Goal: Transaction & Acquisition: Book appointment/travel/reservation

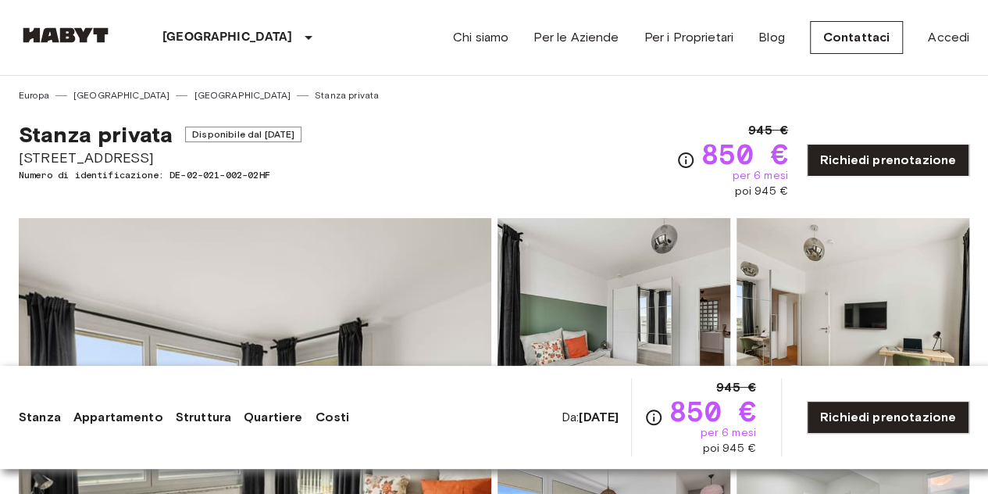
click at [529, 116] on div "Stanza privata Disponibile dal [DATE] [STREET_ADDRESS] Numero di identificazion…" at bounding box center [494, 150] width 950 height 97
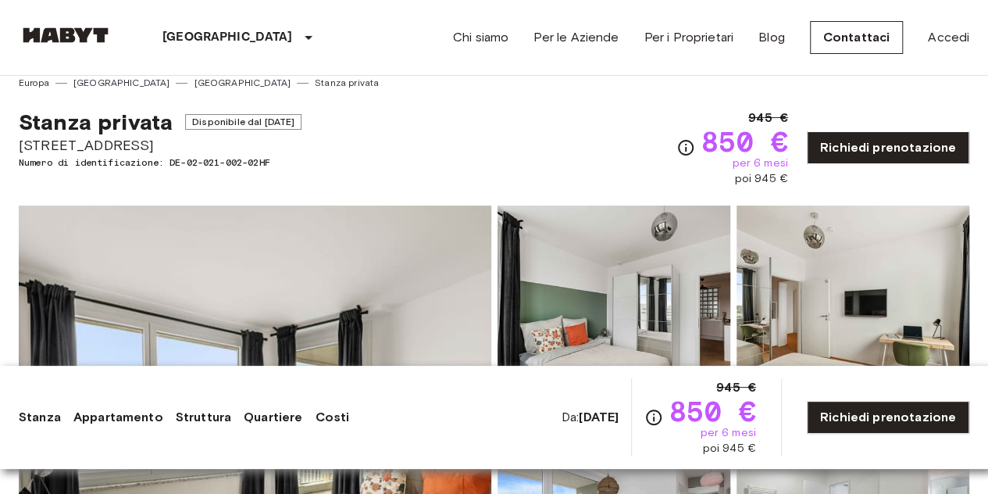
scroll to position [79, 0]
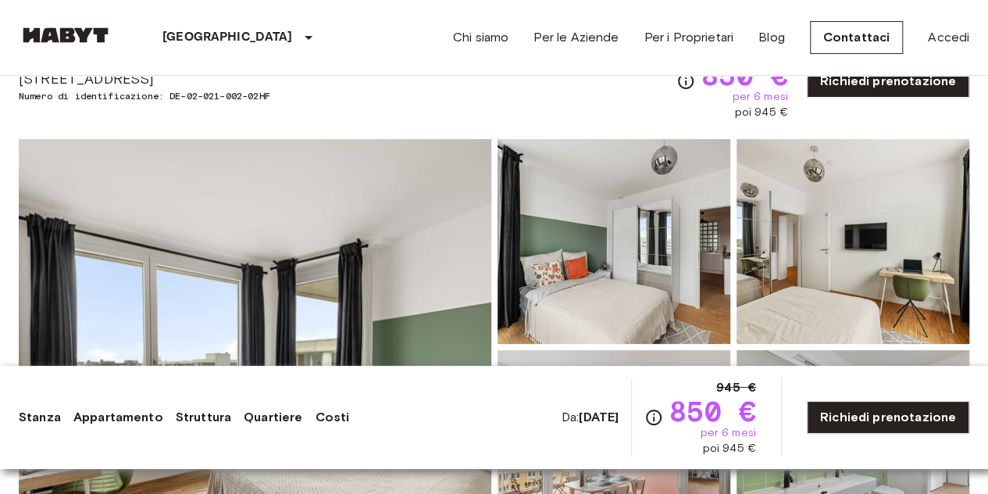
click at [296, 301] on img at bounding box center [255, 346] width 472 height 415
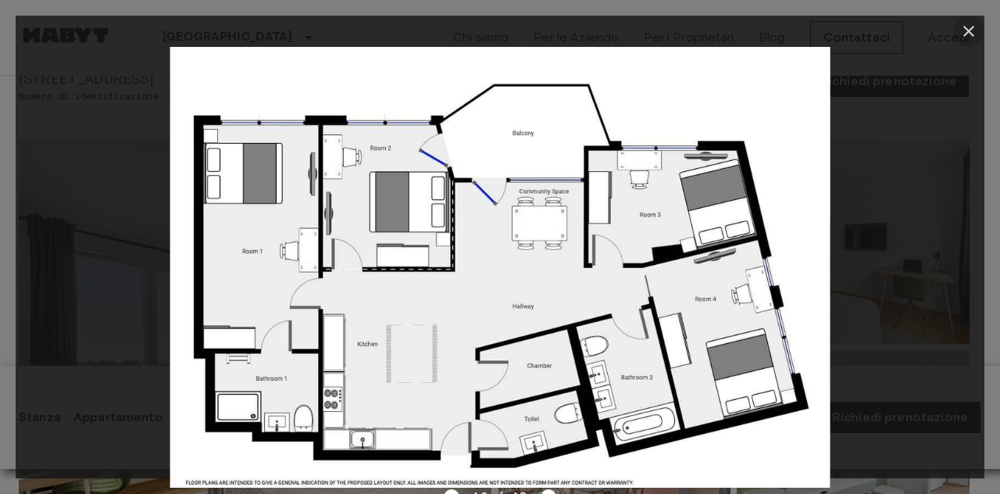
click at [970, 33] on icon "button" at bounding box center [968, 31] width 11 height 11
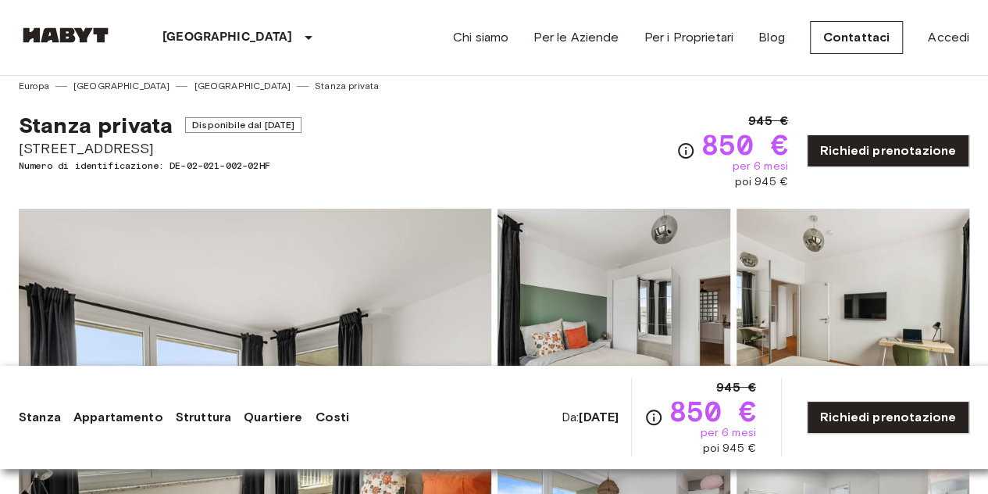
scroll to position [0, 0]
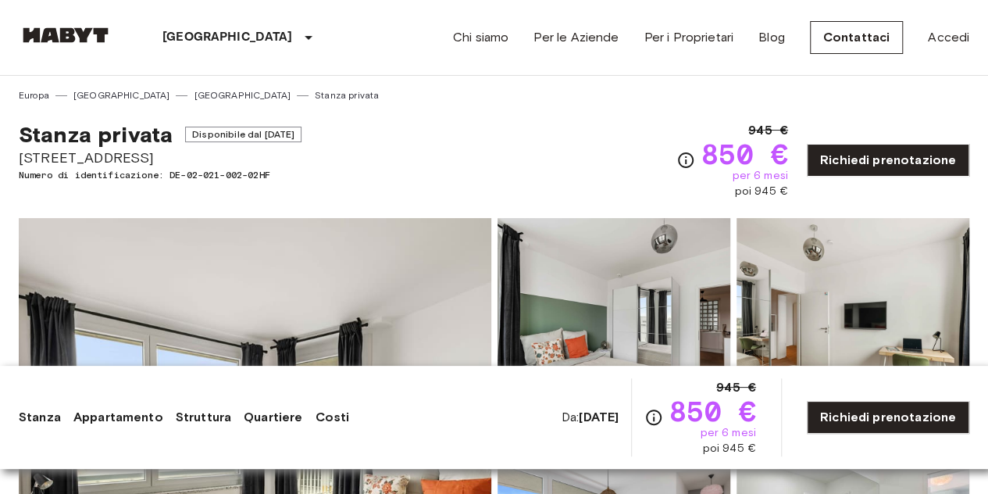
drag, startPoint x: 19, startPoint y: 159, endPoint x: 185, endPoint y: 161, distance: 166.3
click at [185, 161] on span "[STREET_ADDRESS]" at bounding box center [160, 158] width 283 height 20
copy span "[STREET_ADDRESS]"
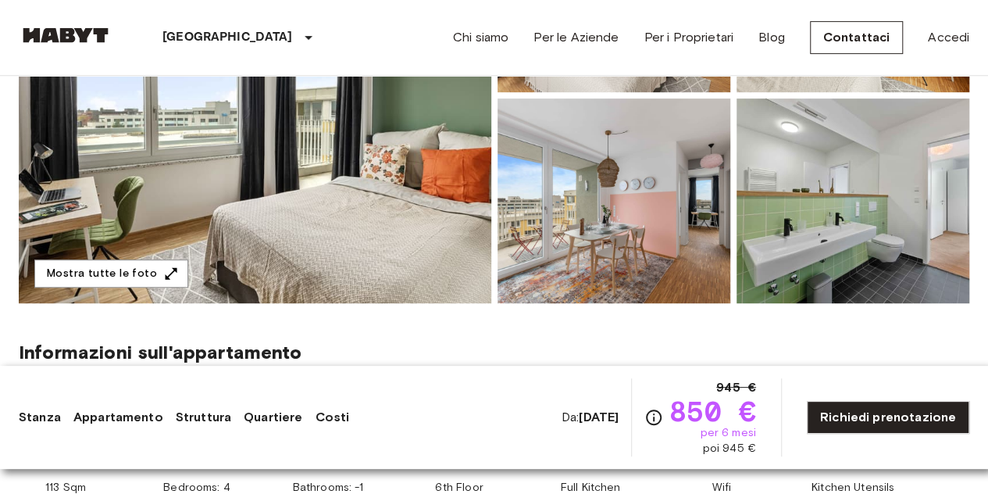
scroll to position [330, 0]
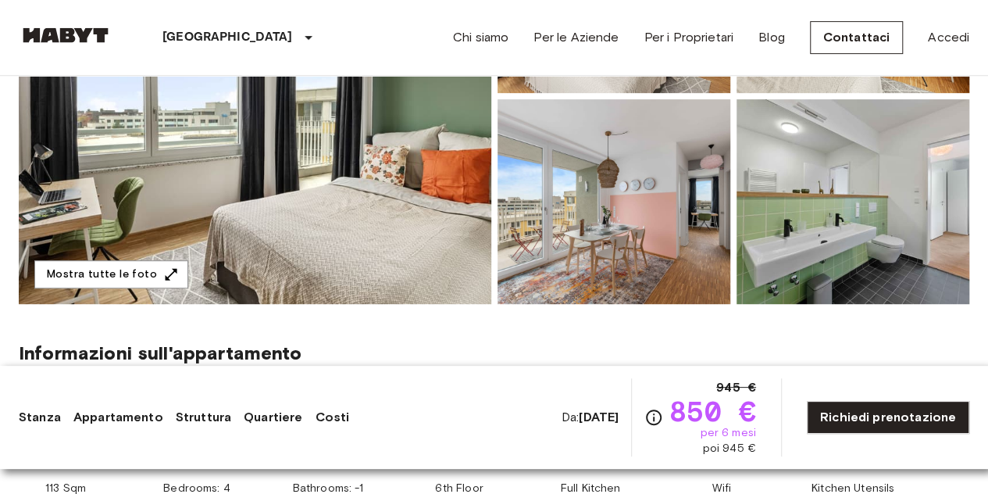
click at [203, 230] on img at bounding box center [255, 95] width 472 height 415
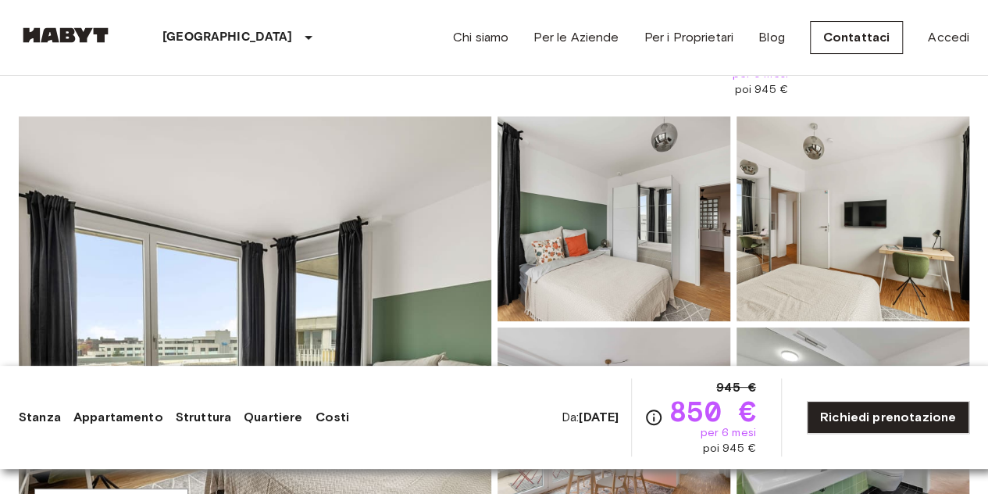
scroll to position [0, 0]
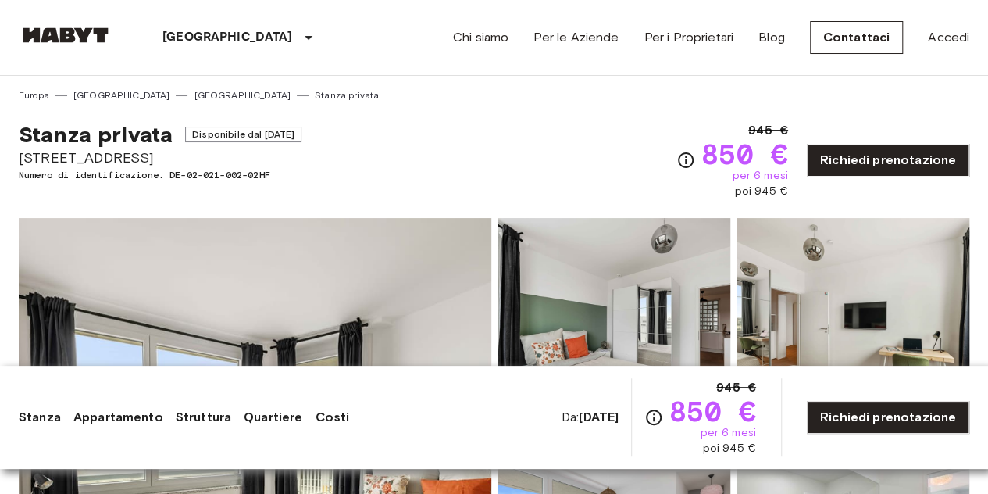
click at [159, 158] on span "[STREET_ADDRESS]" at bounding box center [160, 158] width 283 height 20
drag, startPoint x: 153, startPoint y: 157, endPoint x: 15, endPoint y: 146, distance: 138.6
click at [89, 171] on span "Numero di identificazione: DE-02-021-002-02HF" at bounding box center [160, 175] width 283 height 14
drag, startPoint x: 154, startPoint y: 160, endPoint x: 19, endPoint y: 156, distance: 135.1
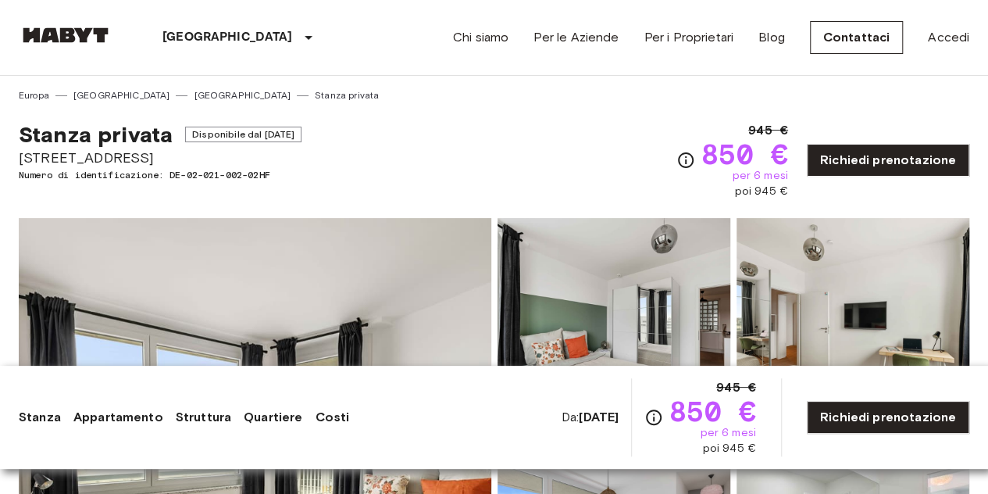
click at [19, 156] on span "[STREET_ADDRESS]" at bounding box center [160, 158] width 283 height 20
copy span "[STREET_ADDRESS]"
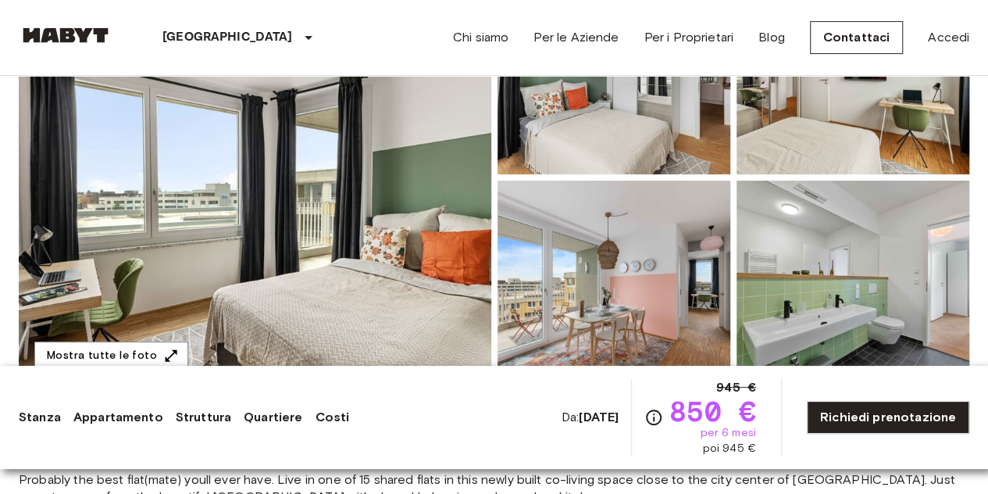
scroll to position [237, 0]
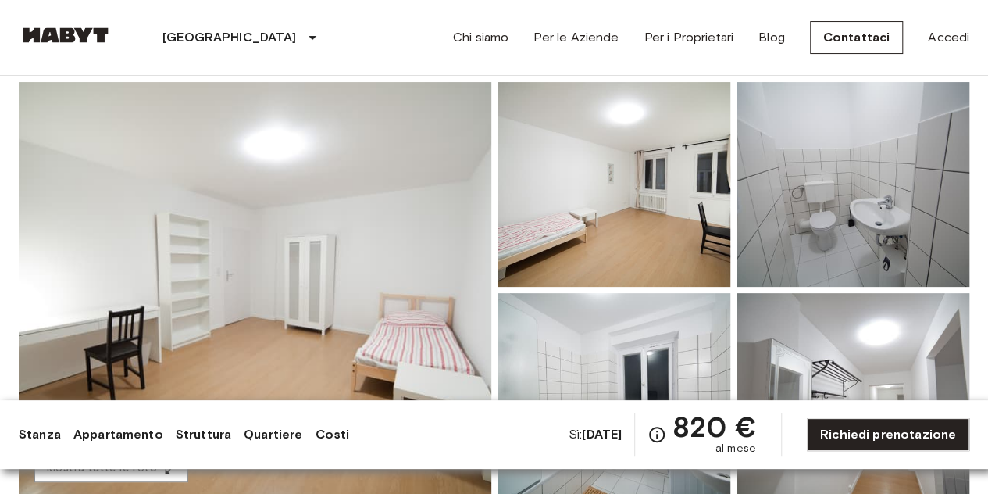
scroll to position [121, 0]
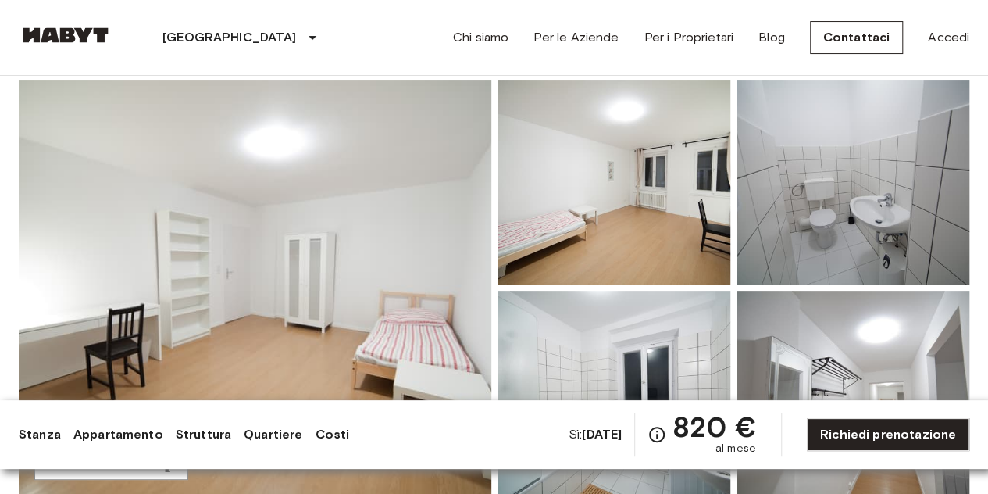
click at [302, 299] on img at bounding box center [255, 287] width 472 height 415
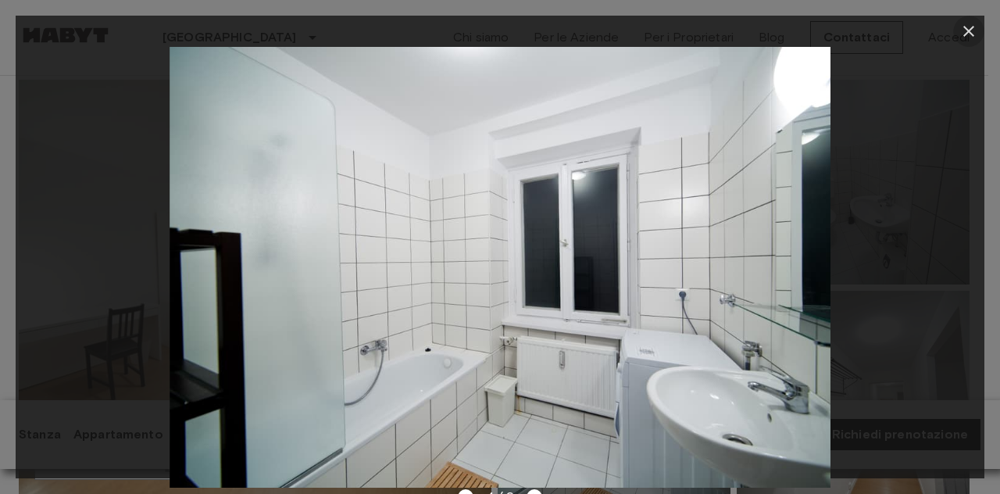
click at [967, 31] on icon "button" at bounding box center [968, 31] width 19 height 19
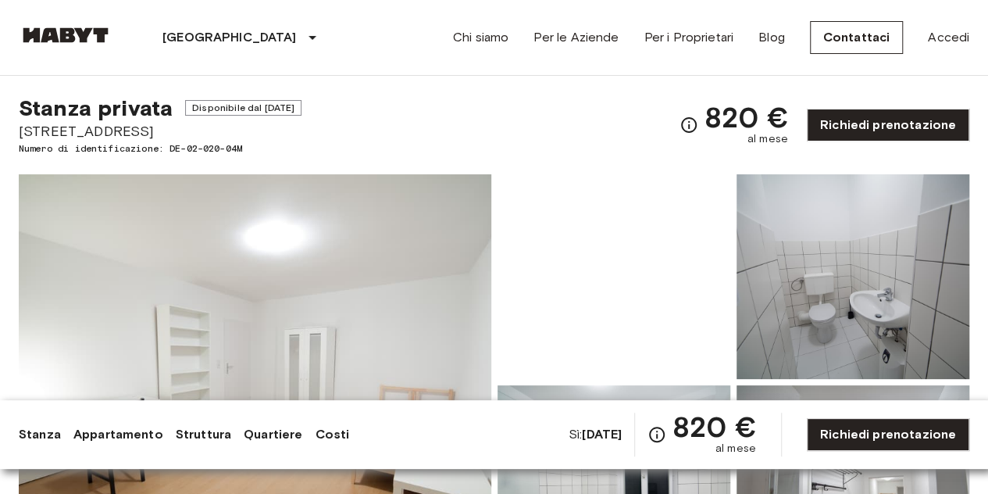
scroll to position [27, 0]
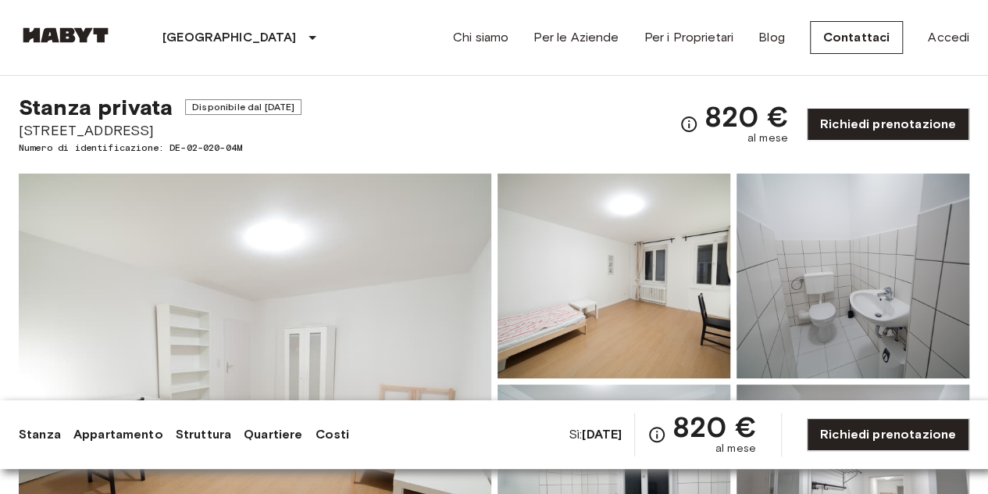
drag, startPoint x: 19, startPoint y: 134, endPoint x: 176, endPoint y: 132, distance: 157.0
click at [176, 132] on span "Pestalozzistraße 19" at bounding box center [160, 130] width 283 height 20
copy font "Pestalozzistraße 19"
click at [326, 292] on img at bounding box center [255, 380] width 472 height 415
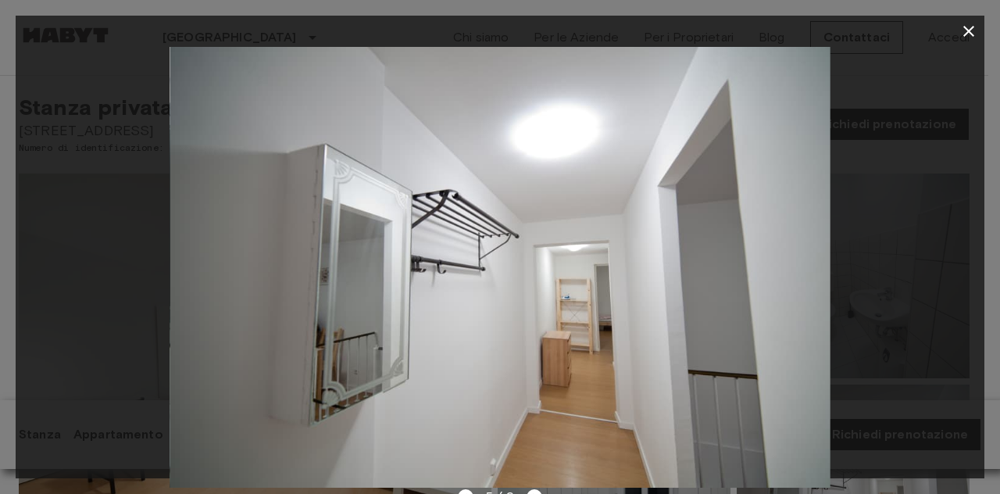
click at [971, 34] on icon "button" at bounding box center [968, 31] width 19 height 19
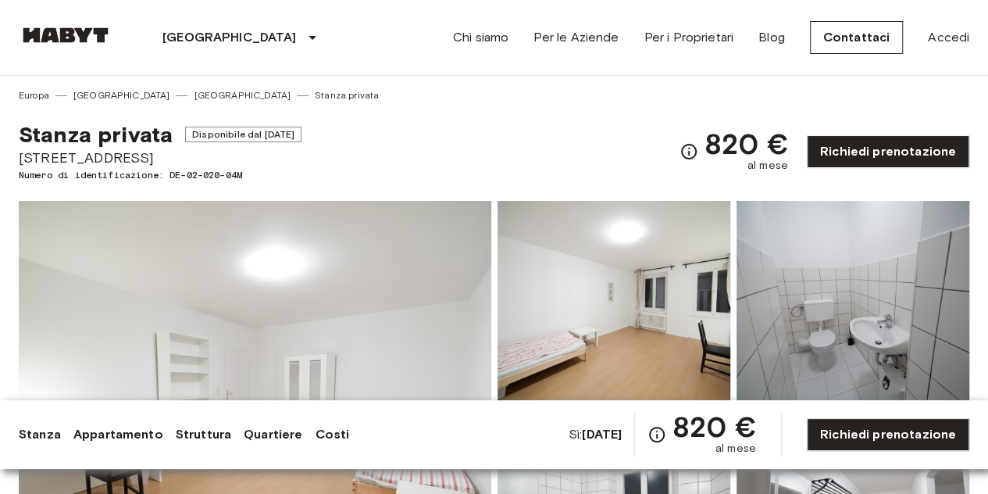
scroll to position [8, 0]
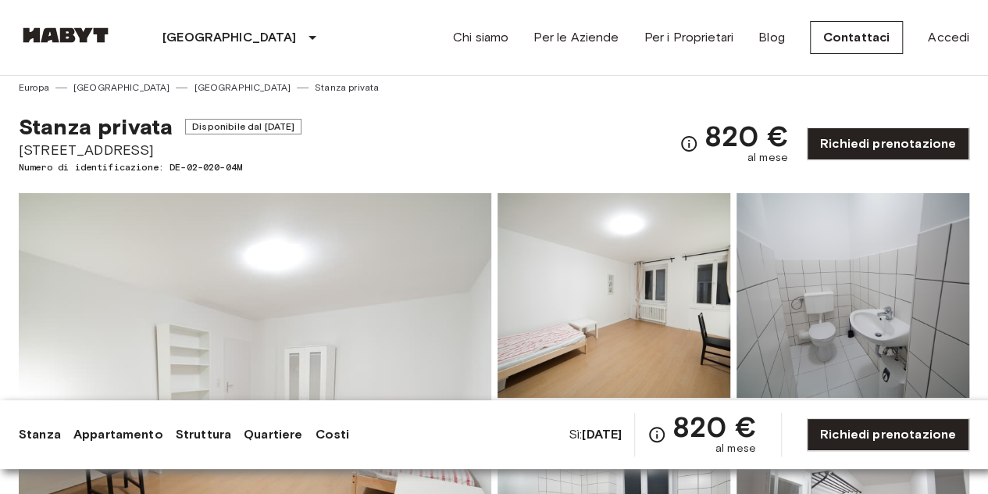
click at [442, 107] on div "Stanza privata Disponibile dal Nov 4 2025 Pestalozzistraße 19 Numero di identif…" at bounding box center [494, 134] width 950 height 80
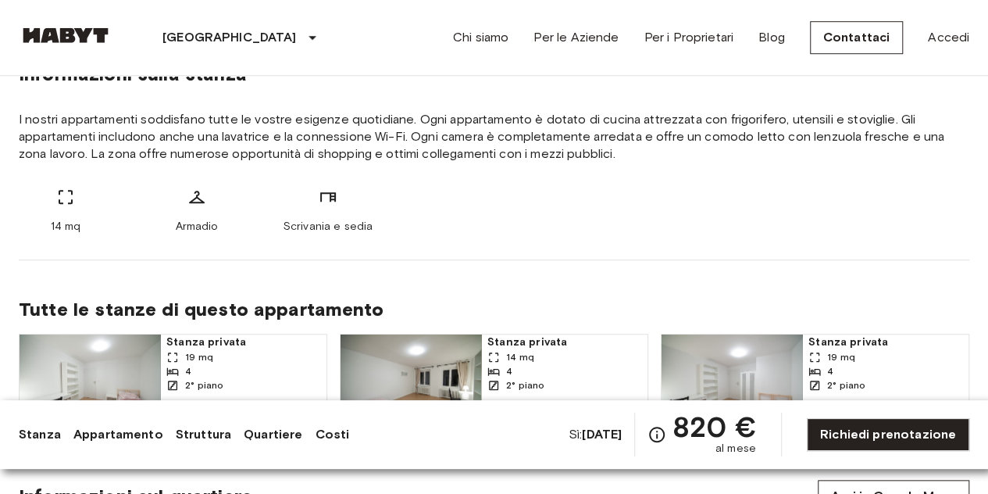
scroll to position [590, 0]
click at [42, 440] on font "Stanza" at bounding box center [40, 433] width 42 height 15
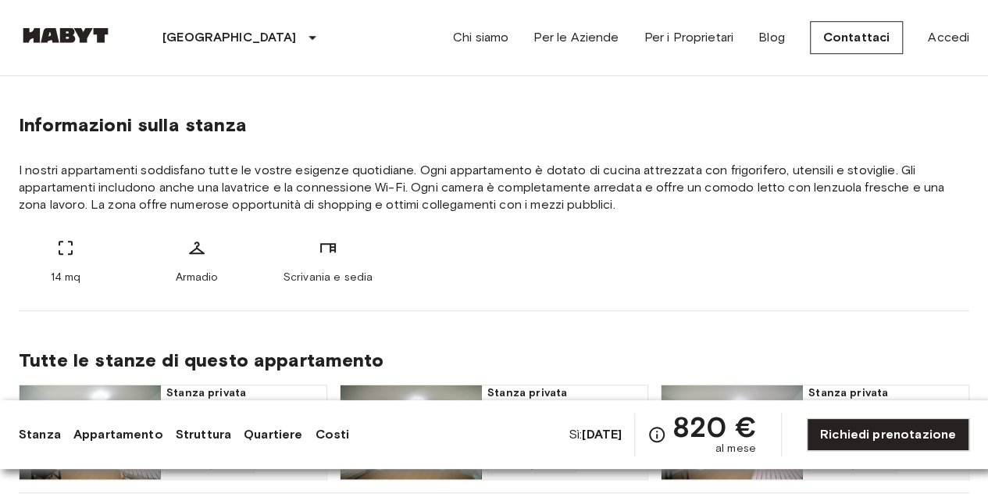
click at [110, 435] on link "Appartamento" at bounding box center [118, 434] width 90 height 19
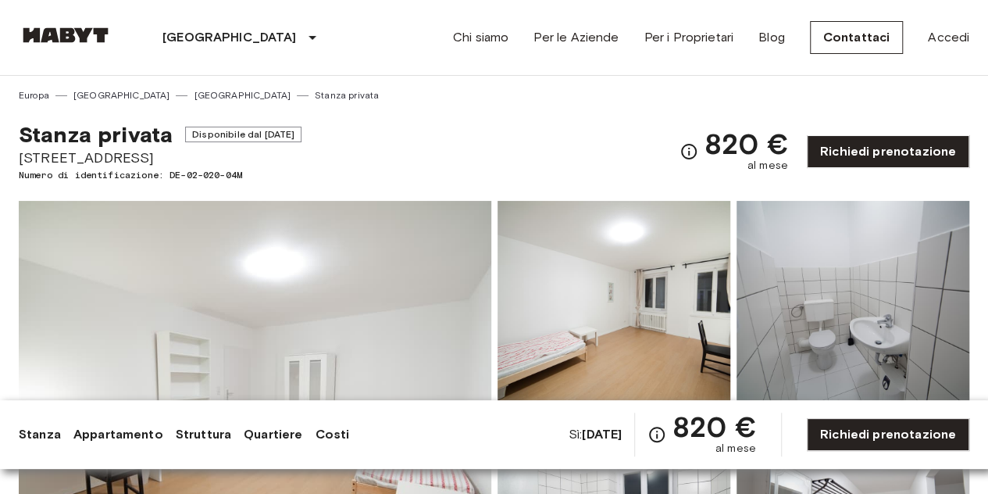
click at [184, 435] on link "Struttura" at bounding box center [203, 434] width 55 height 19
click at [197, 433] on link "Struttura" at bounding box center [203, 434] width 55 height 19
click at [269, 437] on link "Quartiere" at bounding box center [273, 434] width 59 height 19
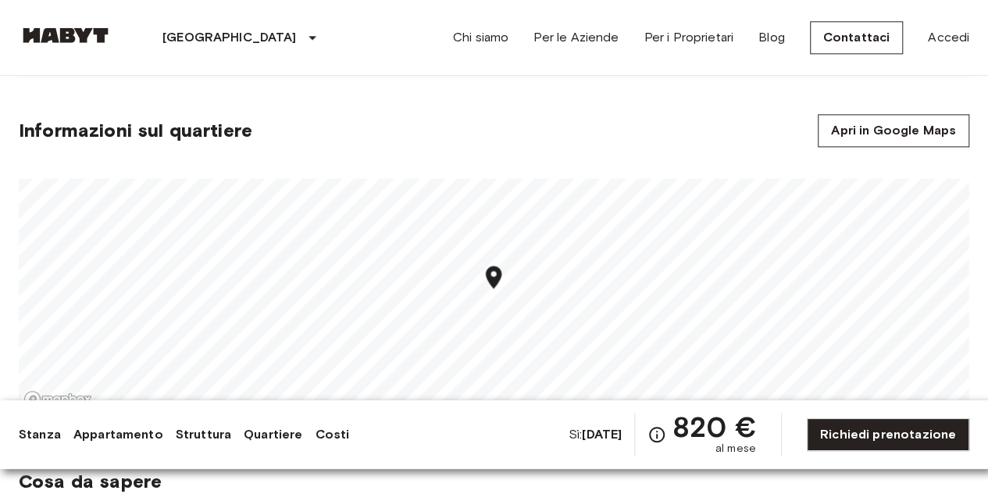
click at [319, 435] on link "Costi" at bounding box center [332, 434] width 34 height 19
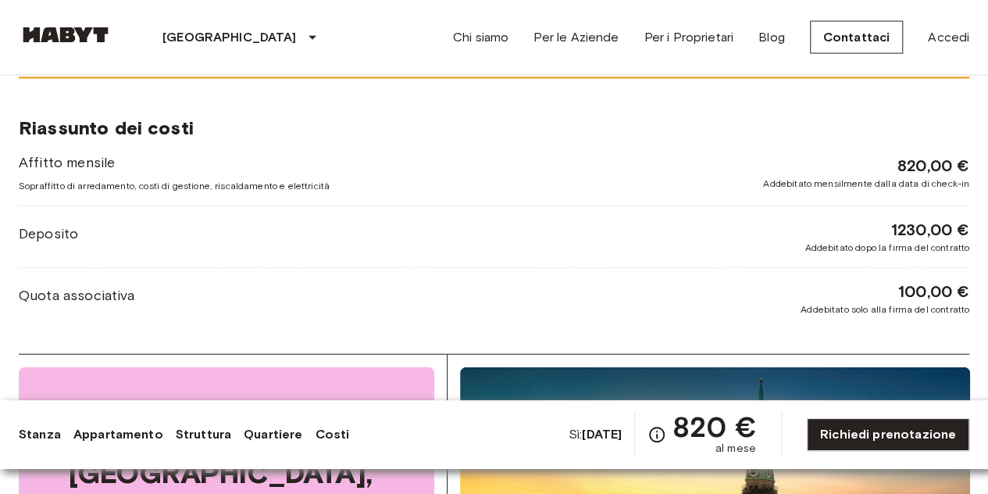
scroll to position [1654, 0]
click at [112, 430] on link "Appartamento" at bounding box center [118, 434] width 90 height 19
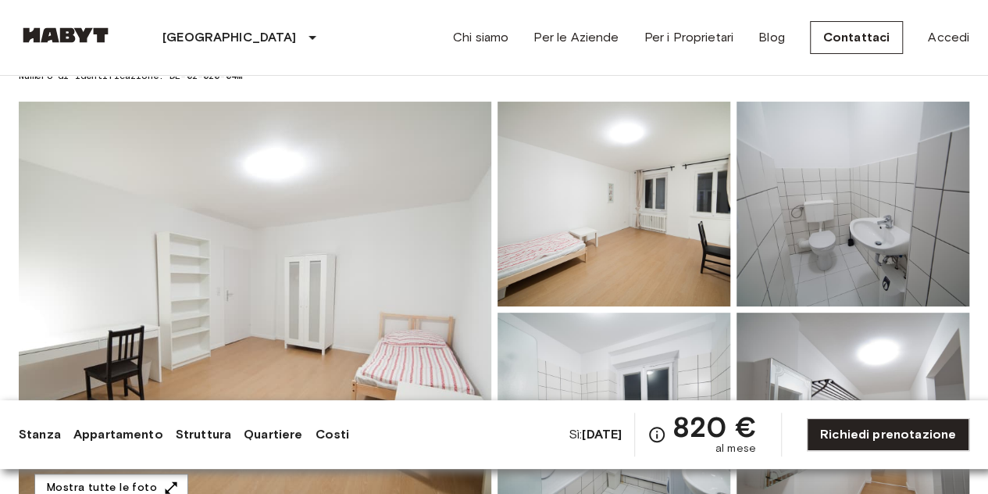
scroll to position [0, 0]
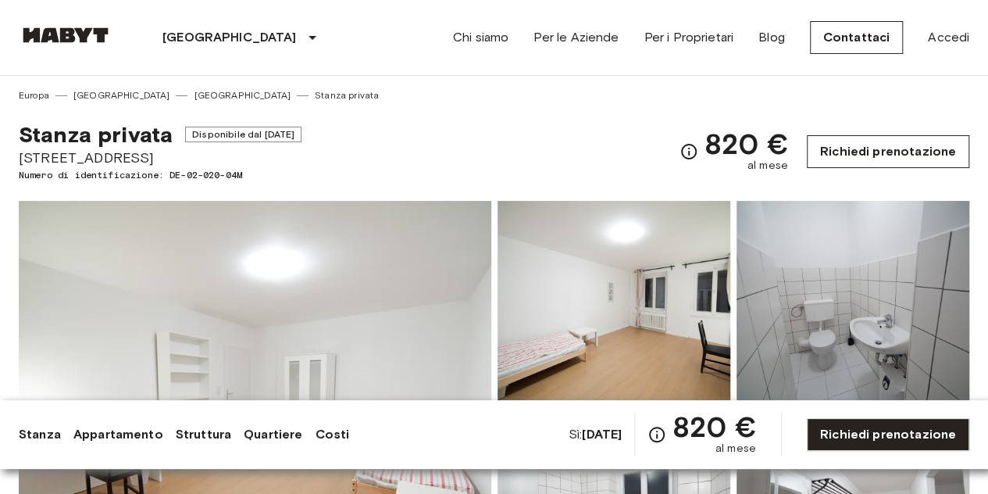
click at [883, 160] on link "Richiedi prenotazione" at bounding box center [888, 151] width 162 height 33
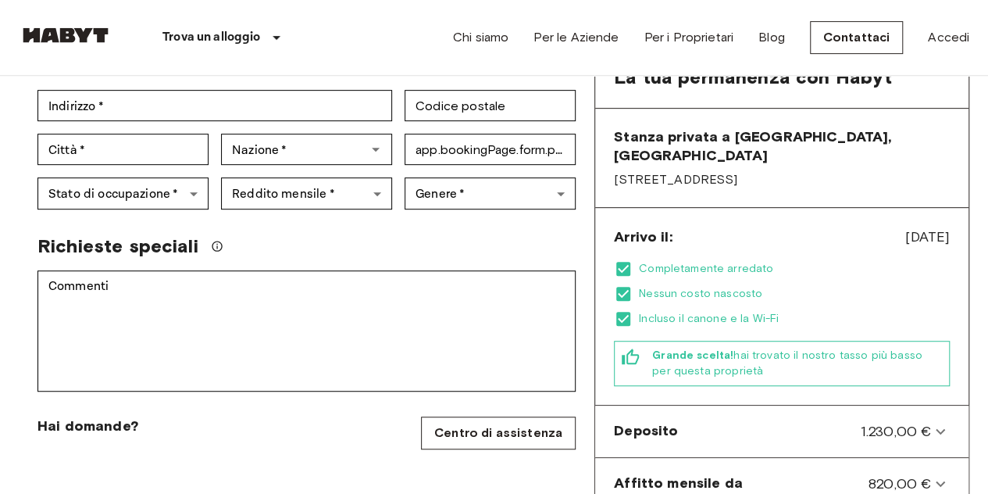
scroll to position [337, 0]
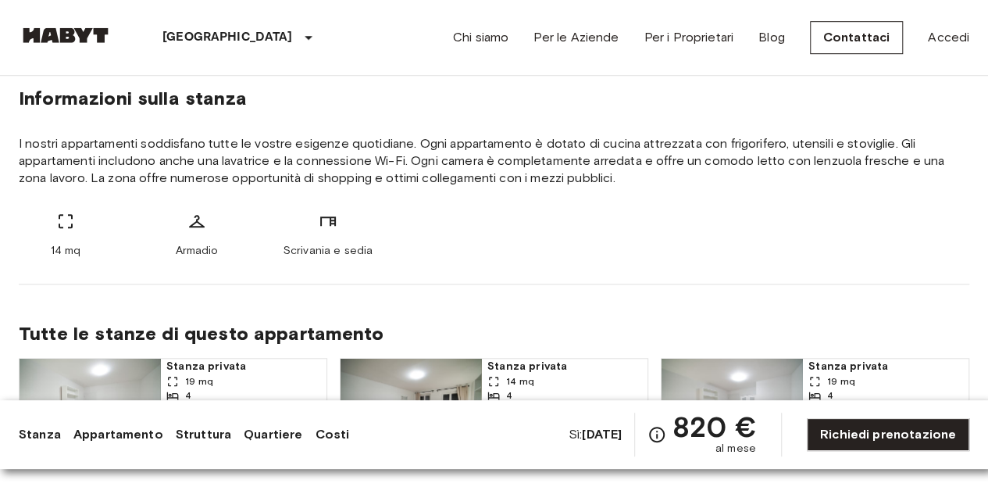
scroll to position [526, 0]
